Goal: Information Seeking & Learning: Learn about a topic

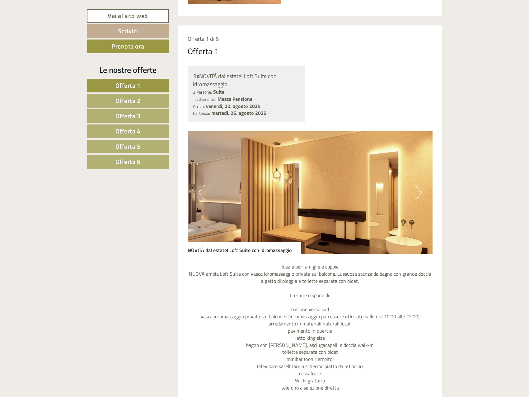
scroll to position [467, 0]
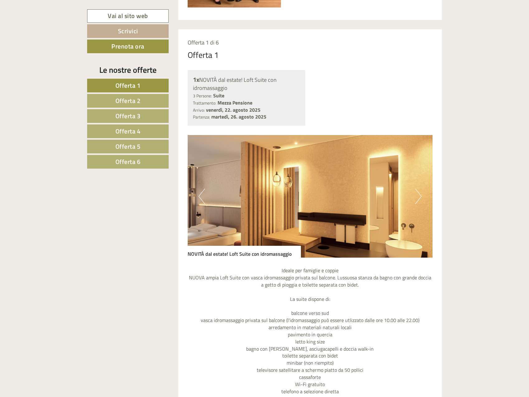
click at [137, 103] on span "Offerta 2" at bounding box center [127, 101] width 25 height 10
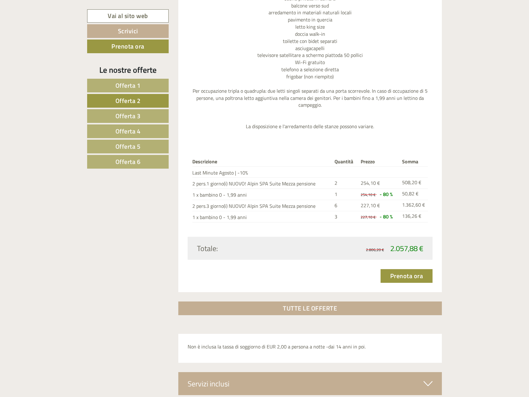
scroll to position [776, 0]
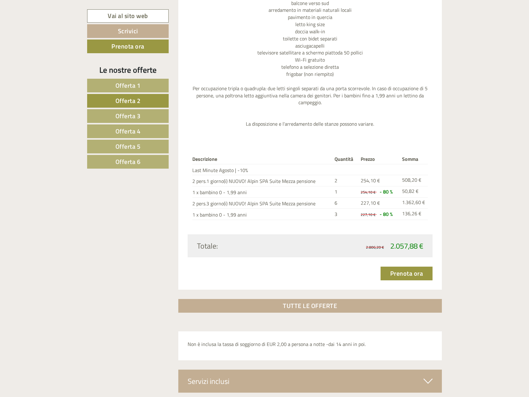
click at [118, 119] on span "Offerta 3" at bounding box center [127, 116] width 25 height 10
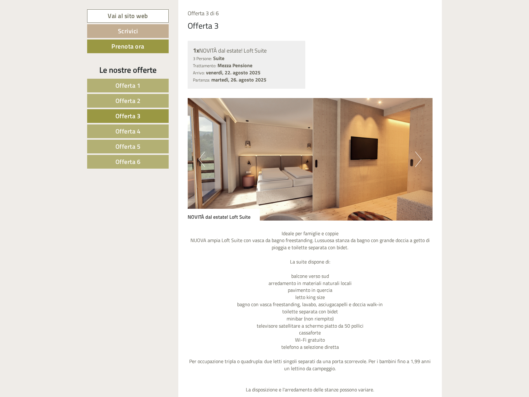
click at [116, 136] on link "Offerta 4" at bounding box center [127, 131] width 81 height 14
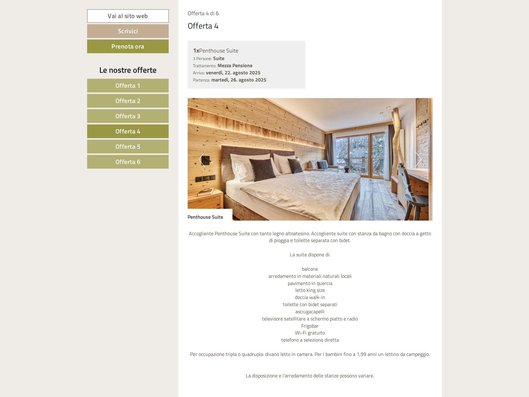
click at [114, 148] on link "Offerta 5" at bounding box center [127, 147] width 81 height 14
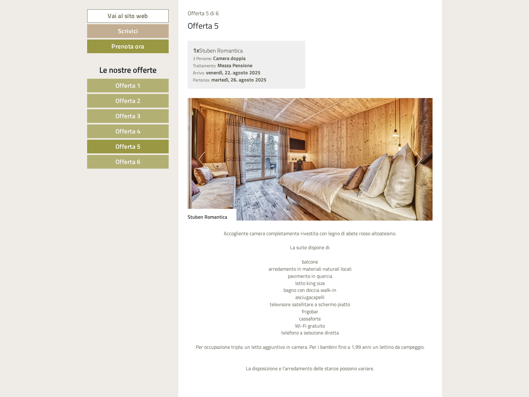
click at [116, 159] on span "Offerta 6" at bounding box center [127, 162] width 25 height 10
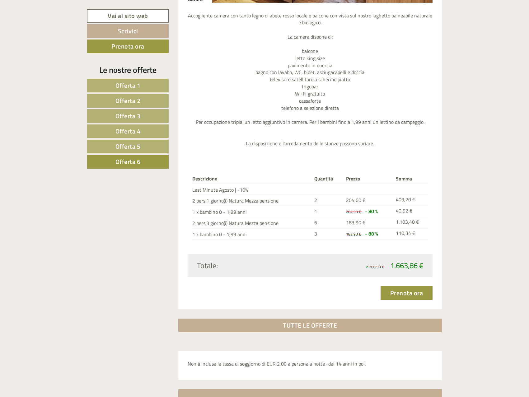
scroll to position [682, 0]
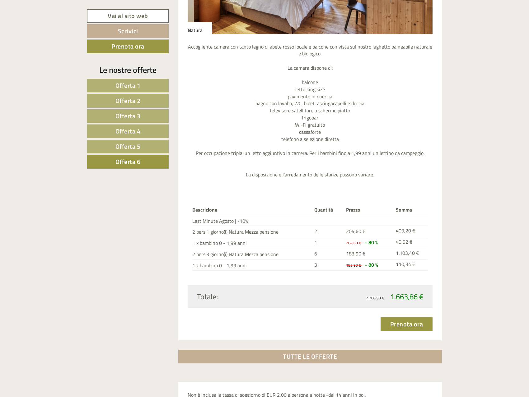
click at [116, 142] on span "Offerta 5" at bounding box center [127, 147] width 25 height 10
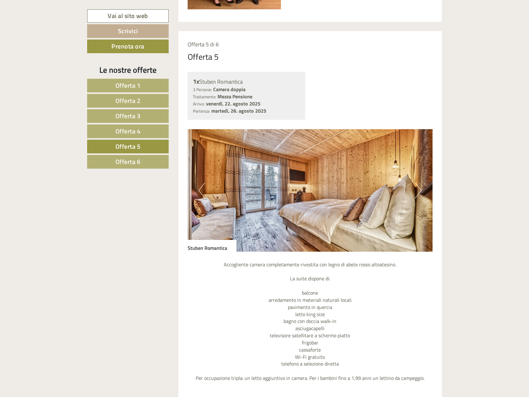
scroll to position [434, 0]
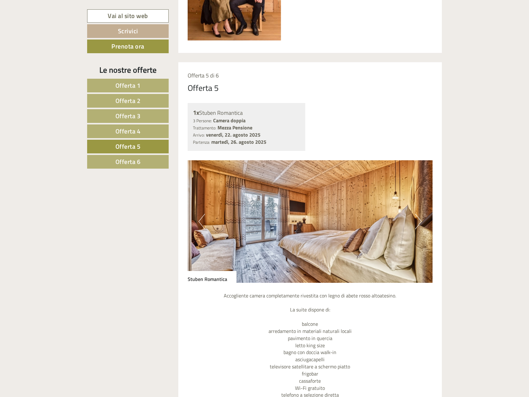
click at [200, 222] on button "Previous" at bounding box center [201, 222] width 7 height 16
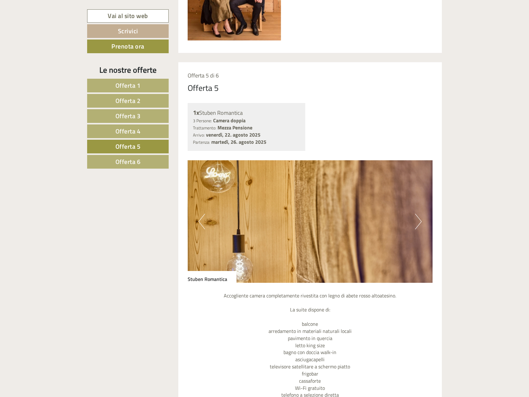
click at [200, 222] on button "Previous" at bounding box center [201, 222] width 7 height 16
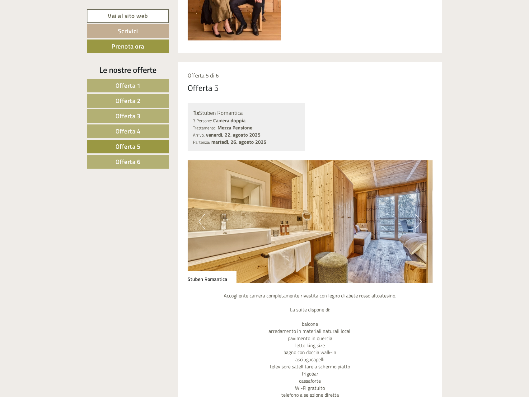
click at [202, 222] on button "Previous" at bounding box center [201, 222] width 7 height 16
